Goal: Find specific page/section: Find specific page/section

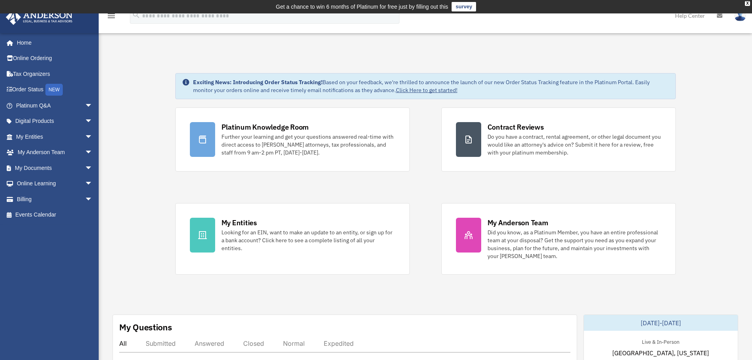
click at [696, 16] on link "Help Center" at bounding box center [690, 15] width 42 height 31
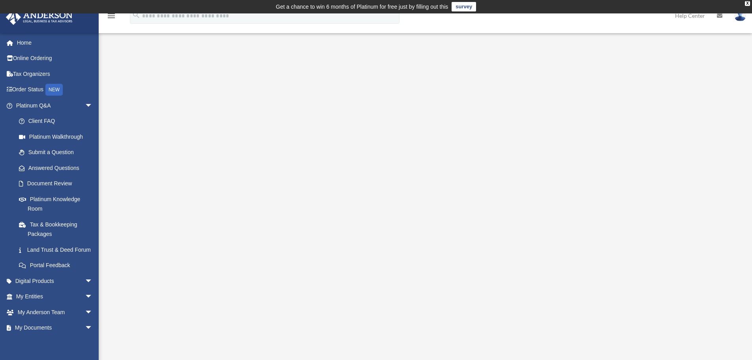
click at [692, 17] on link "Help Center" at bounding box center [690, 15] width 42 height 31
click at [37, 320] on link "My Anderson Team arrow_drop_down" at bounding box center [55, 312] width 99 height 16
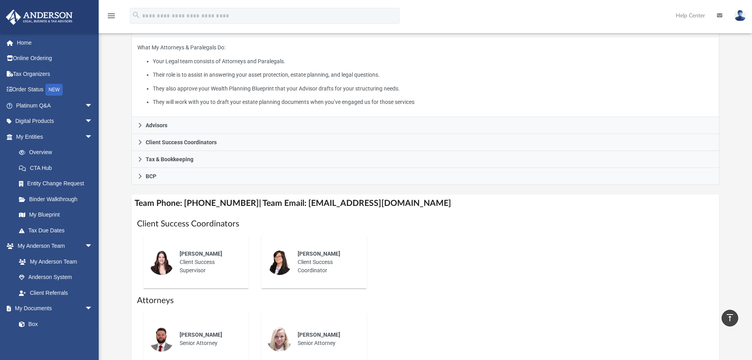
scroll to position [145, 0]
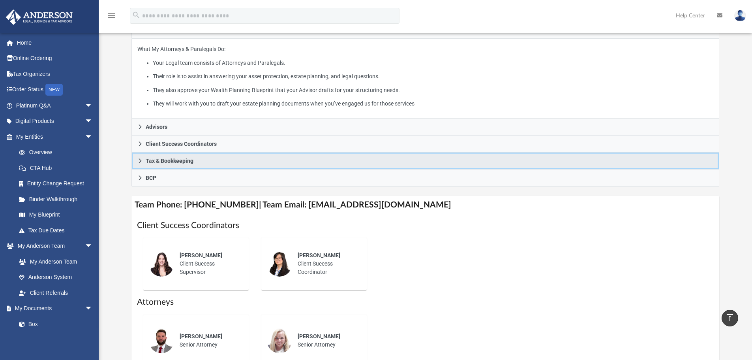
click at [181, 163] on span "Tax & Bookkeeping" at bounding box center [170, 161] width 48 height 6
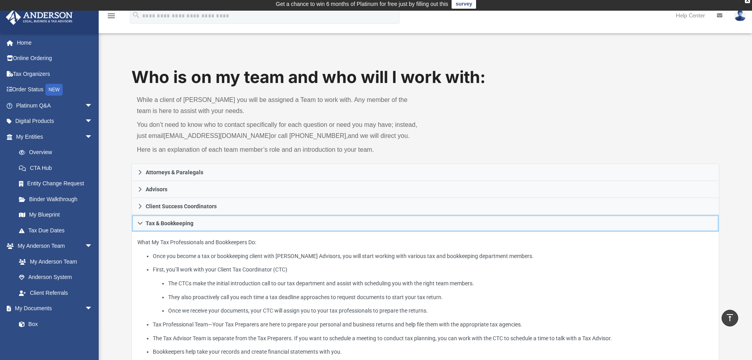
scroll to position [0, 0]
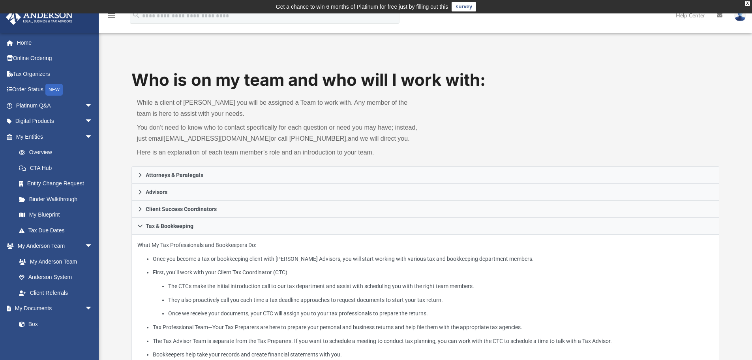
click at [348, 136] on link at bounding box center [348, 138] width 0 height 7
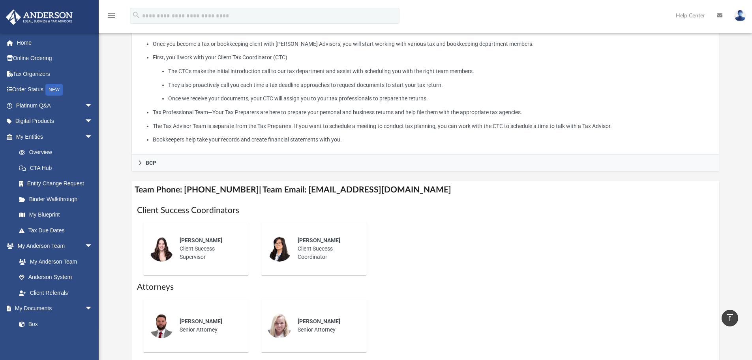
scroll to position [145, 0]
